Goal: Task Accomplishment & Management: Manage account settings

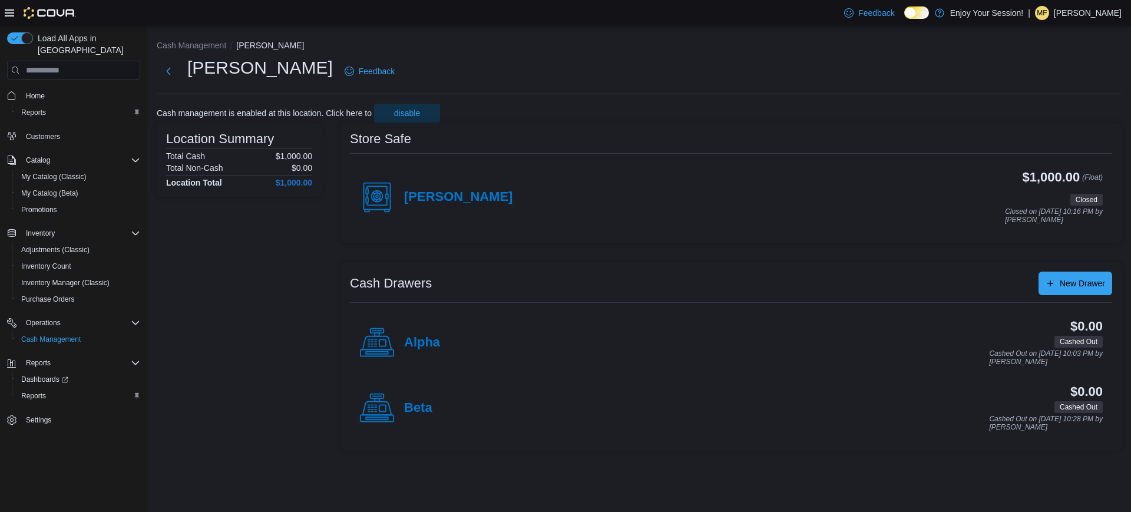
click at [1099, 14] on p "Mitchell Froom" at bounding box center [1088, 13] width 68 height 14
click at [1057, 112] on span "Sign Out" at bounding box center [1046, 115] width 32 height 12
